Goal: Task Accomplishment & Management: Manage account settings

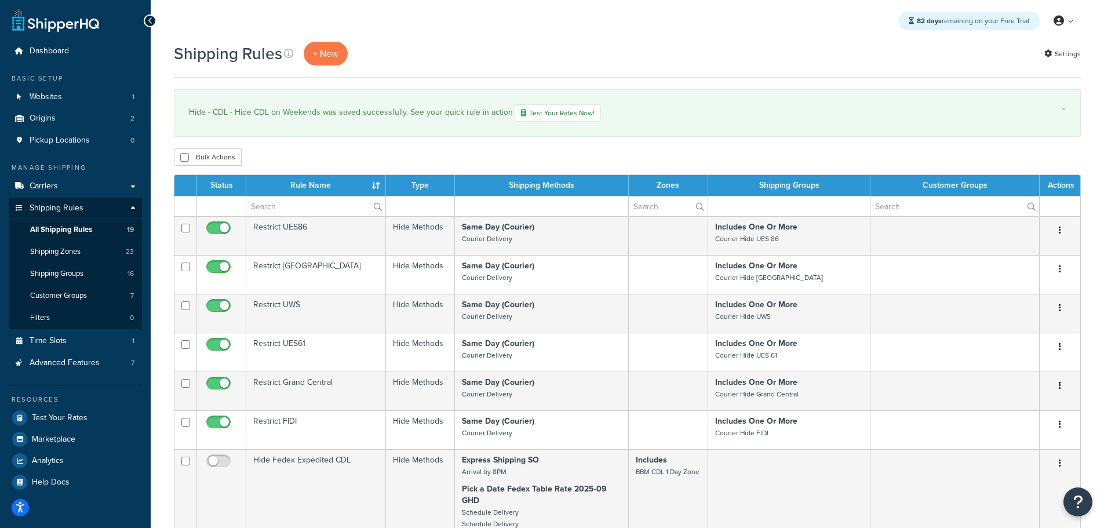
select select "50"
click at [60, 253] on span "Shipping Zones" at bounding box center [55, 252] width 50 height 10
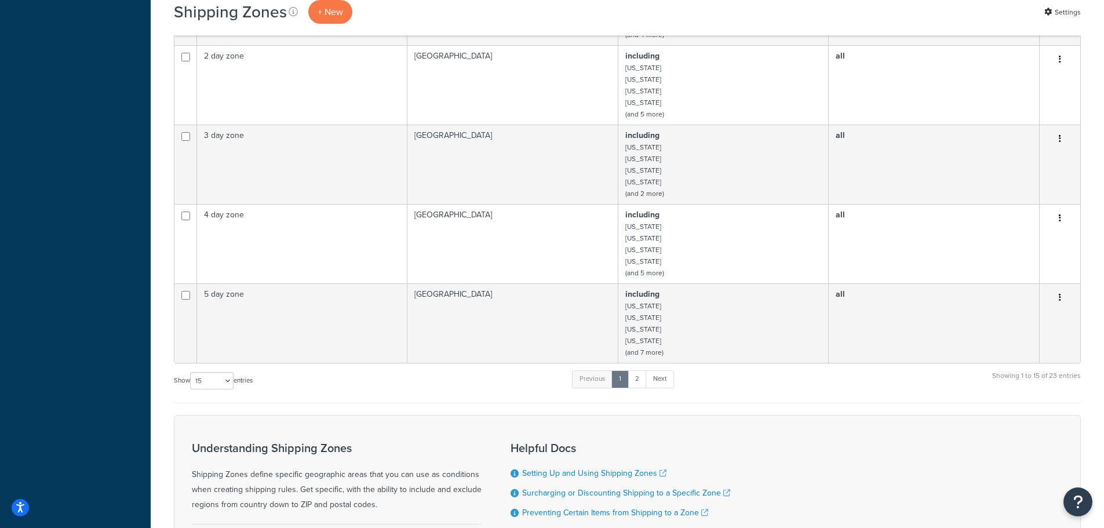
select select "50"
click at [191, 390] on select "10 15 25 50 100" at bounding box center [211, 380] width 43 height 17
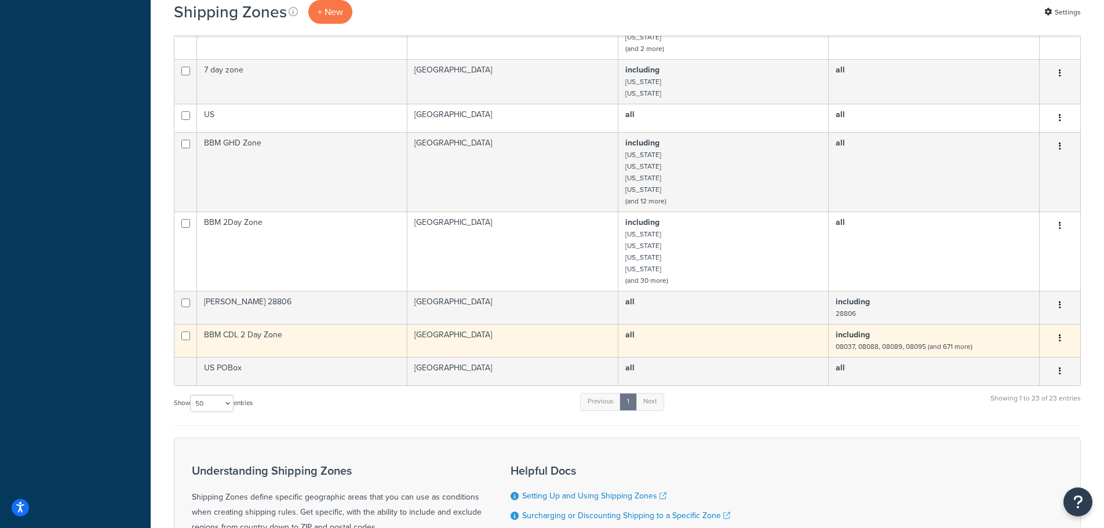
scroll to position [879, 0]
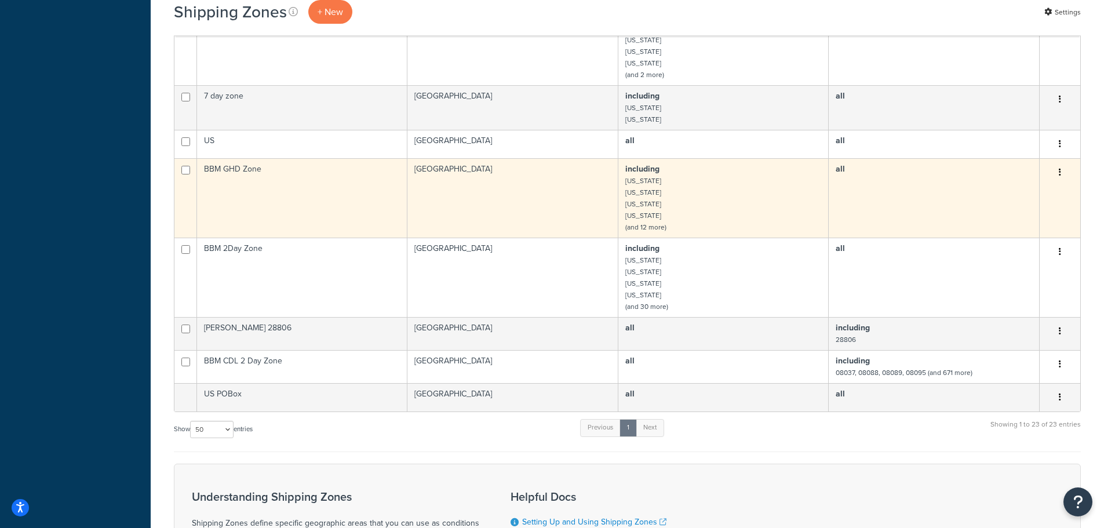
click at [242, 173] on td "BBM GHD Zone" at bounding box center [302, 197] width 210 height 79
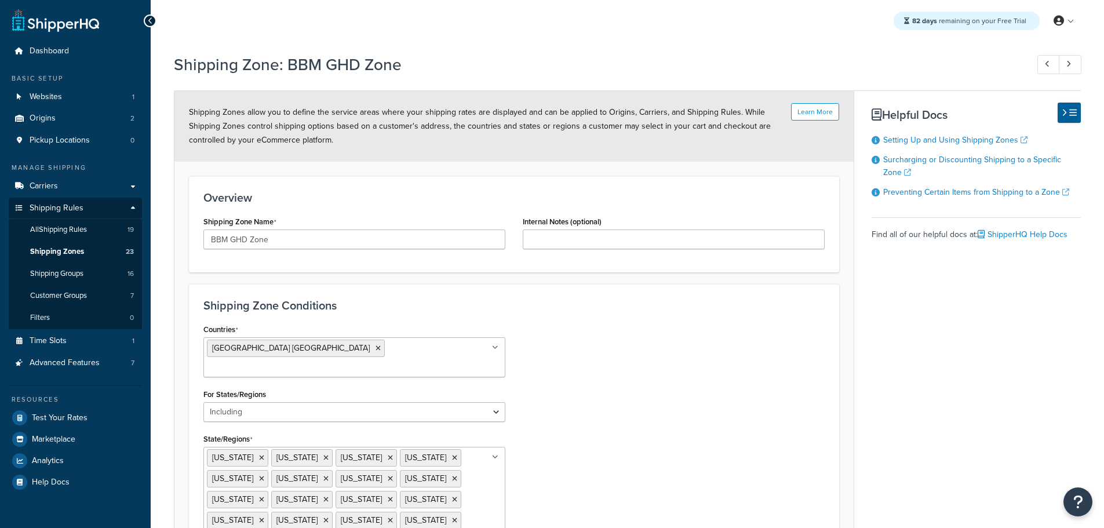
select select "including"
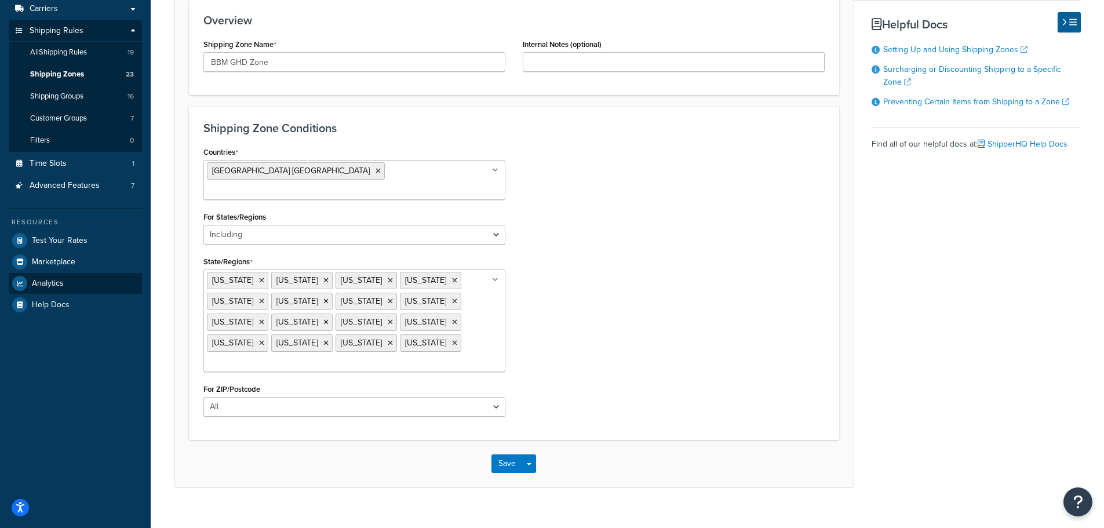
scroll to position [119, 0]
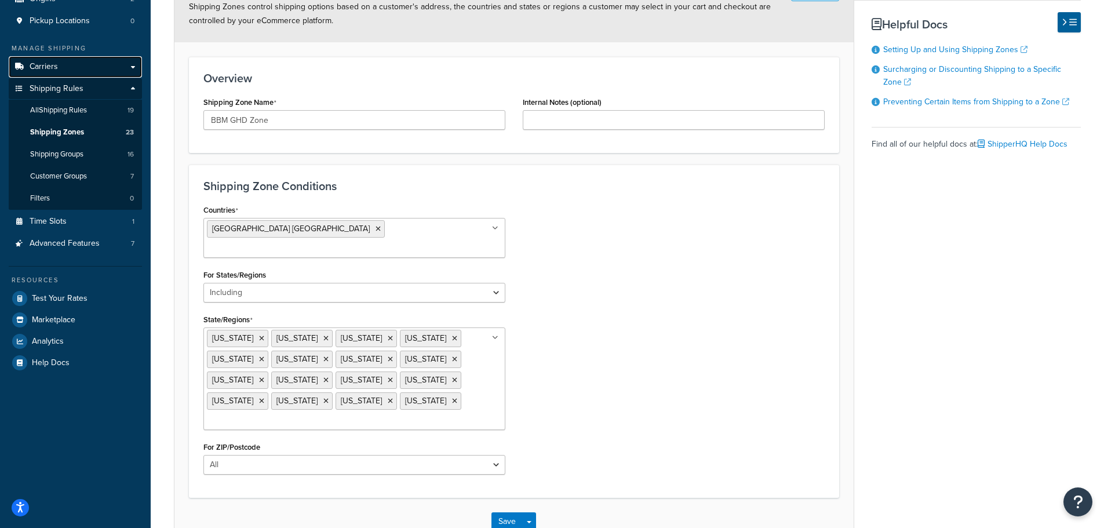
click at [62, 64] on link "Carriers" at bounding box center [75, 66] width 133 height 21
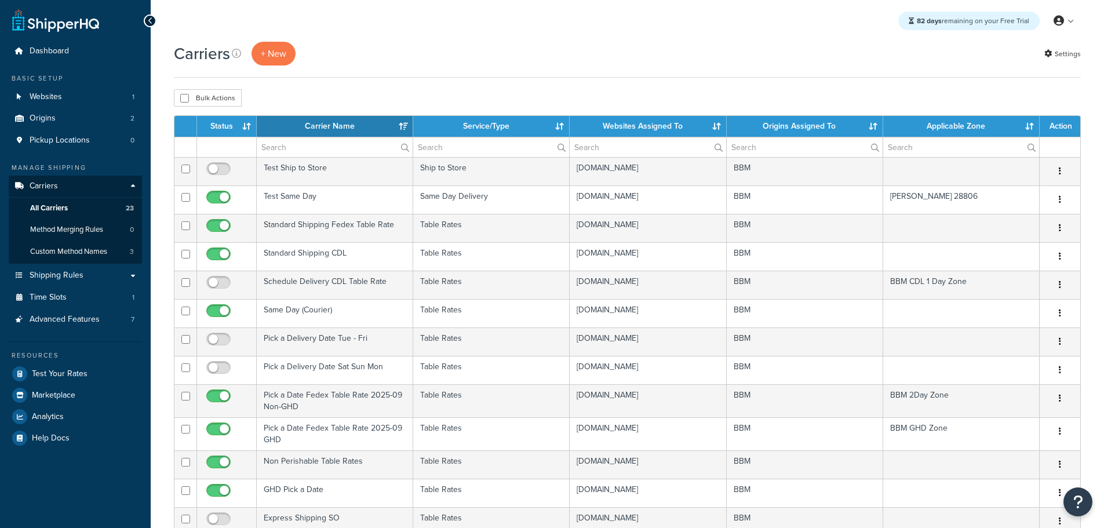
select select "15"
